Goal: Transaction & Acquisition: Subscribe to service/newsletter

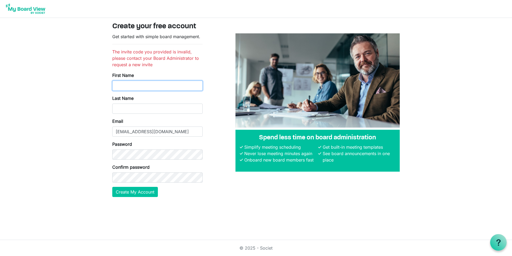
click at [124, 84] on input "First Name" at bounding box center [157, 85] width 90 height 10
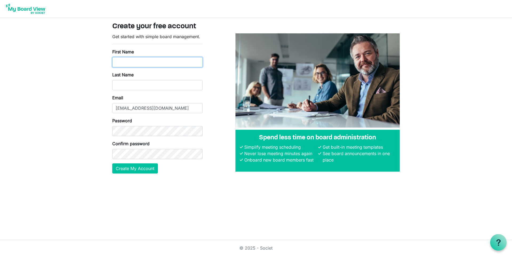
click at [123, 59] on input "First Name" at bounding box center [157, 62] width 90 height 10
type input "Carolyn"
type input "King"
click at [128, 168] on button "Create My Account" at bounding box center [135, 168] width 46 height 10
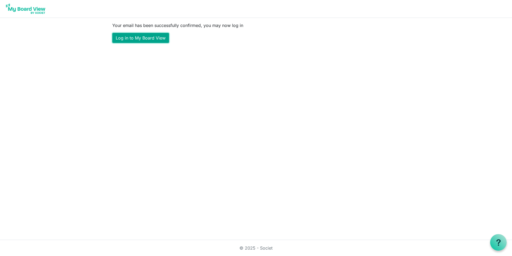
click at [139, 38] on link "Log in to My Board View" at bounding box center [140, 38] width 57 height 10
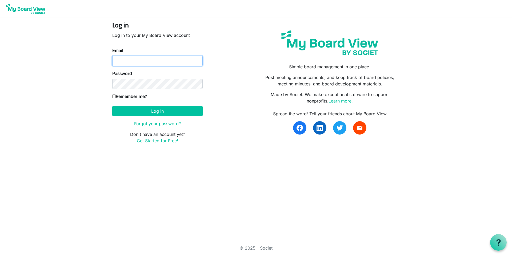
type input "[EMAIL_ADDRESS][DOMAIN_NAME]"
click at [115, 97] on input "Remember me?" at bounding box center [113, 95] width 3 height 3
checkbox input "true"
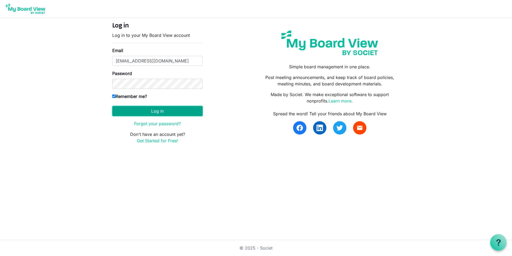
click at [144, 111] on button "Log in" at bounding box center [157, 111] width 90 height 10
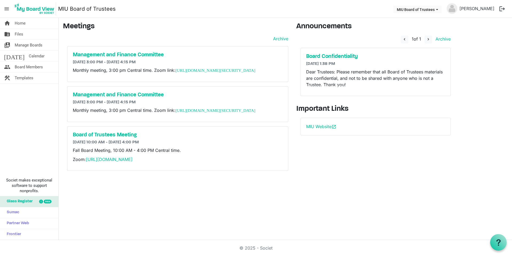
click at [7, 9] on span "menu" at bounding box center [7, 9] width 10 height 10
